Goal: Check status

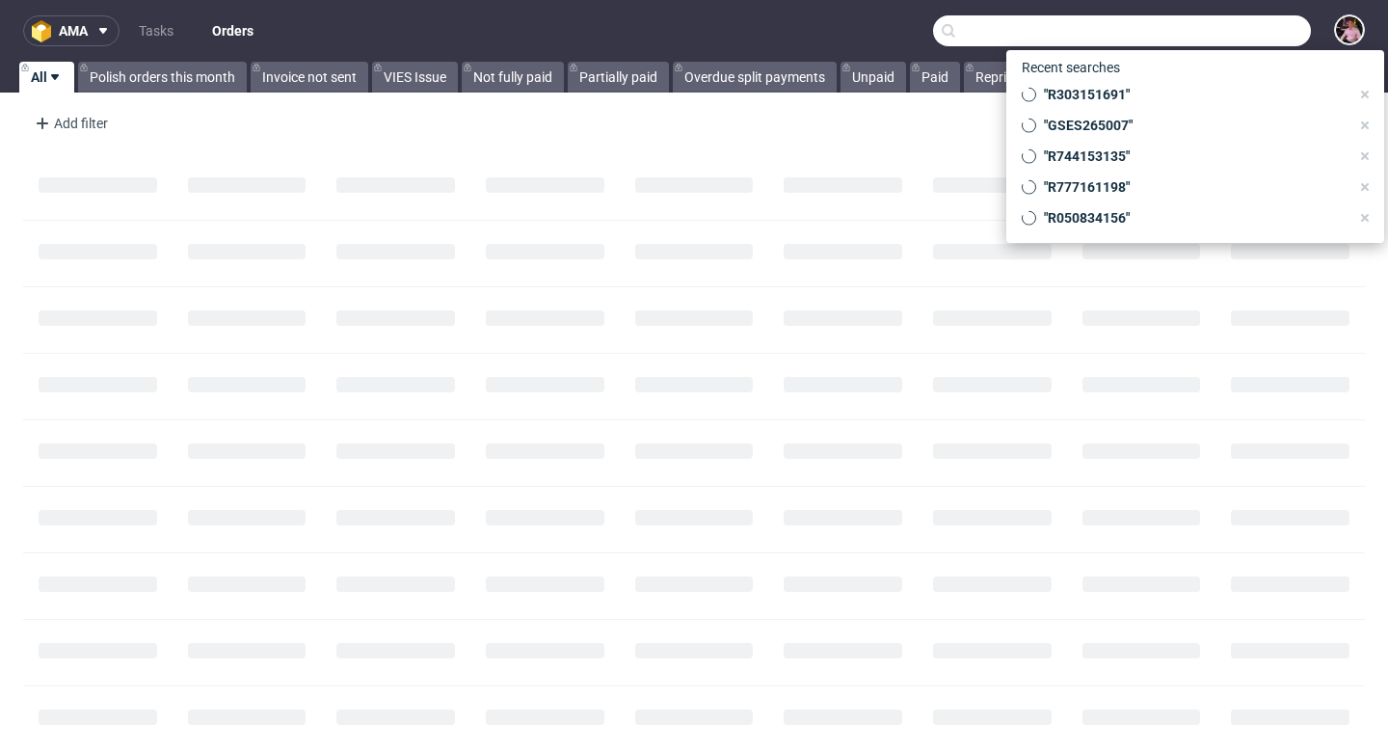
click at [1223, 25] on input "text" at bounding box center [1122, 30] width 378 height 31
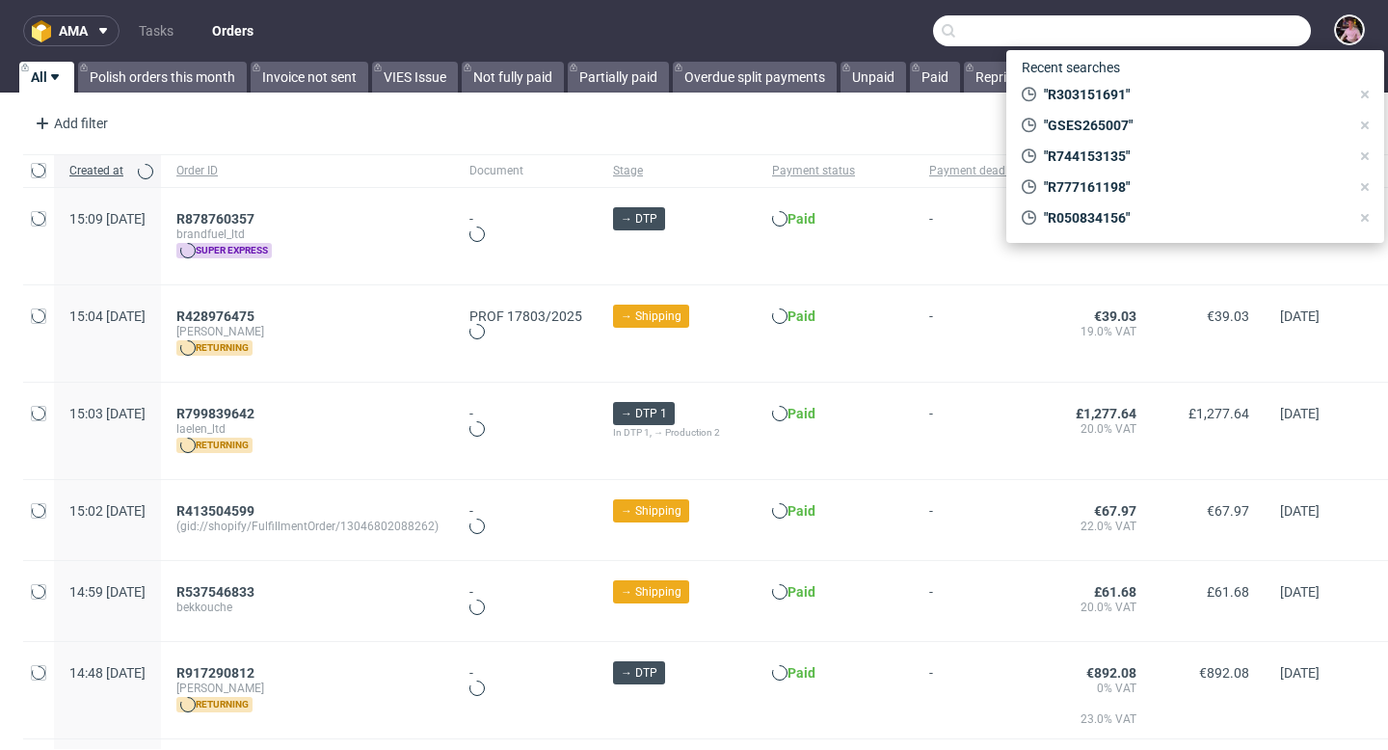
paste input "GSES265007"
type input "GSES265007"
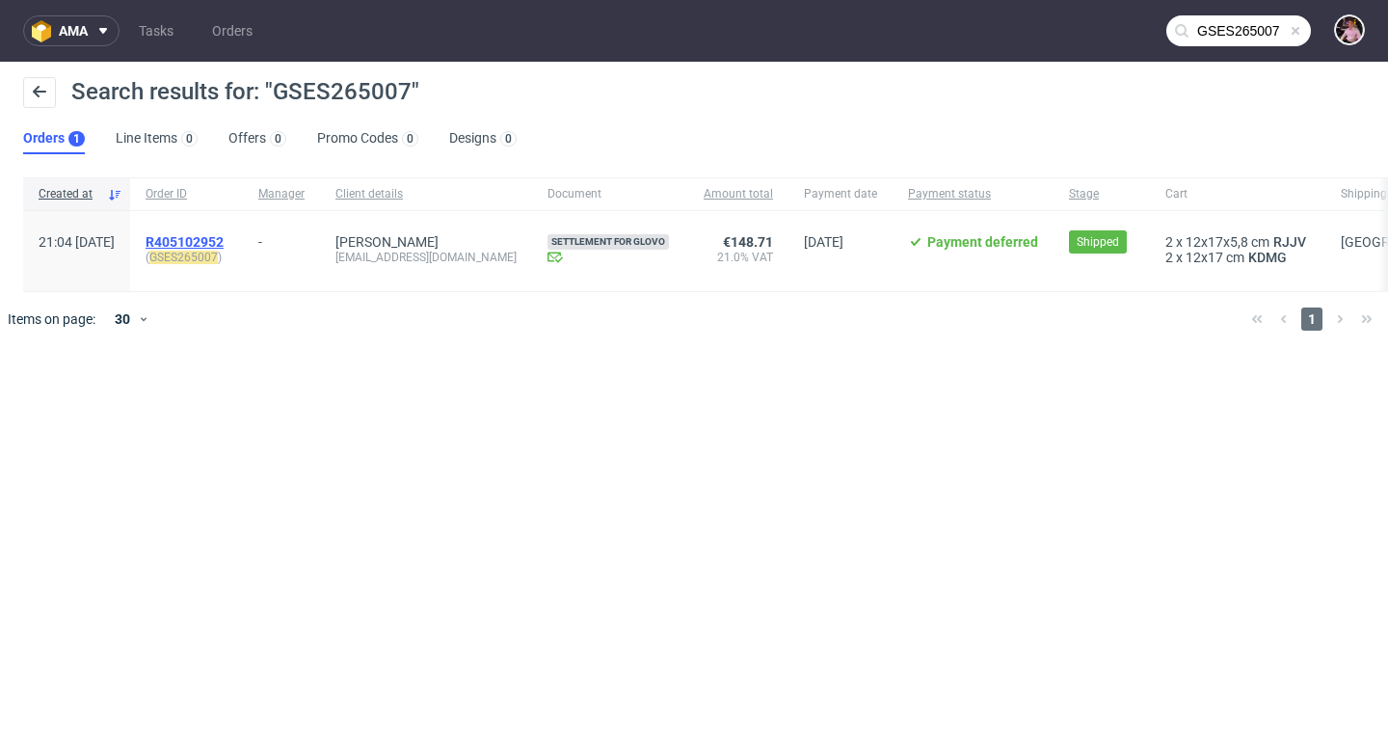
click at [224, 242] on span "R405102952" at bounding box center [184, 241] width 78 height 15
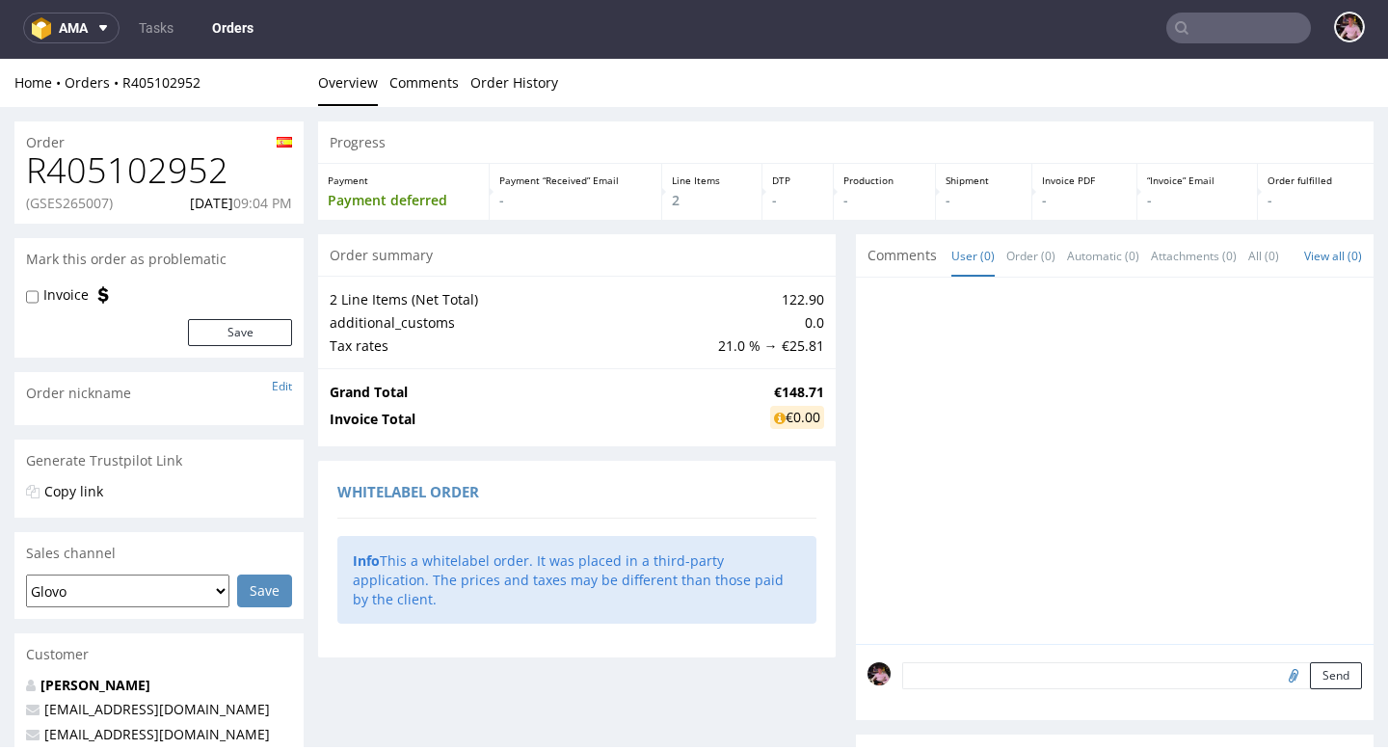
click at [86, 179] on h1 "R405102952" at bounding box center [159, 170] width 266 height 39
copy h1 "R405102952"
